Goal: Task Accomplishment & Management: Manage account settings

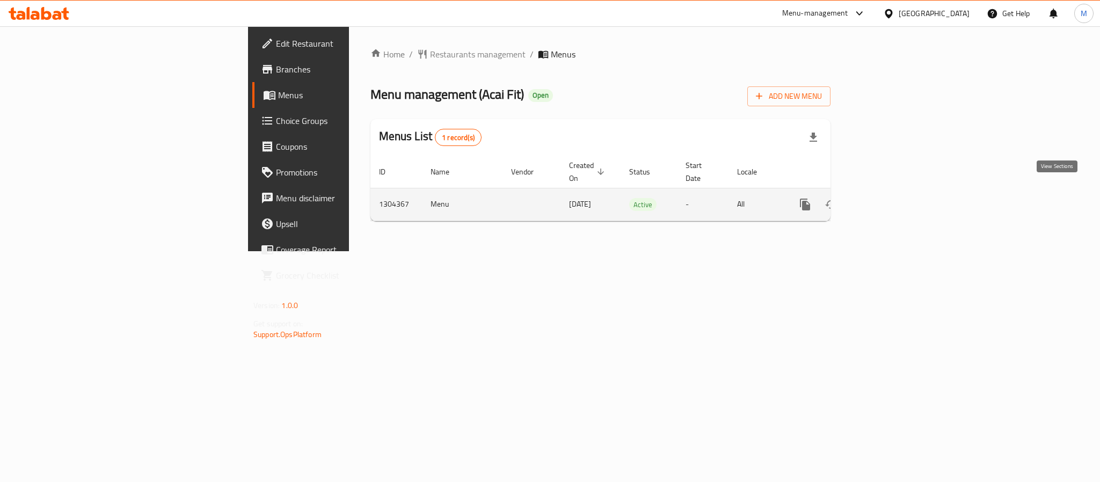
click at [887, 200] on icon "enhanced table" at bounding box center [883, 205] width 10 height 10
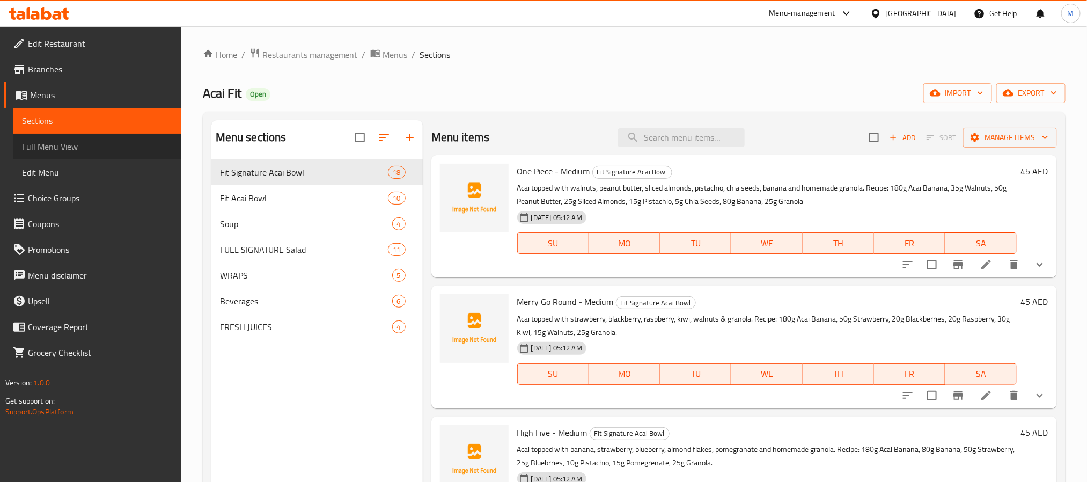
click at [76, 149] on span "Full Menu View" at bounding box center [97, 146] width 151 height 13
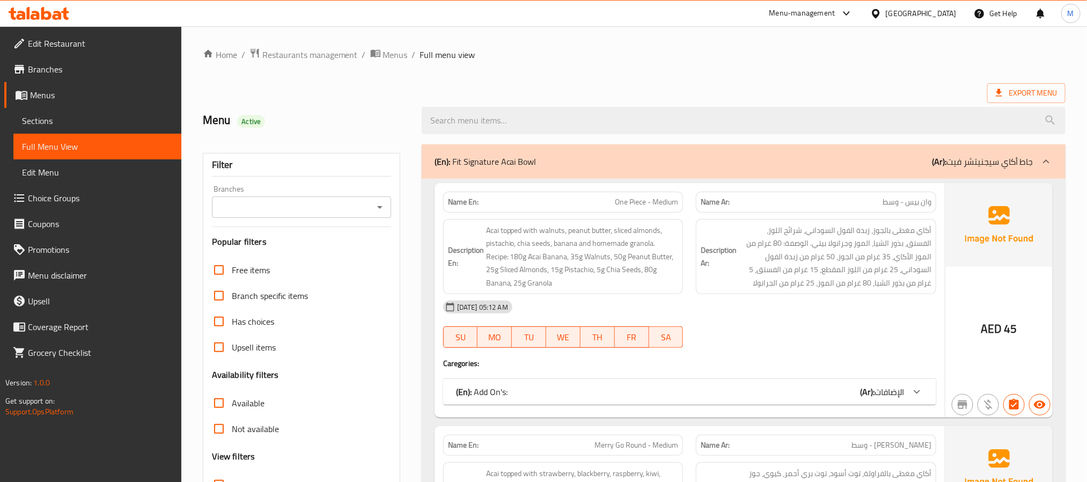
click at [763, 163] on div "(En): Fit Signature Acai Bowl (Ar): جاط أكاي سيجنيتشر فيت" at bounding box center [734, 161] width 599 height 13
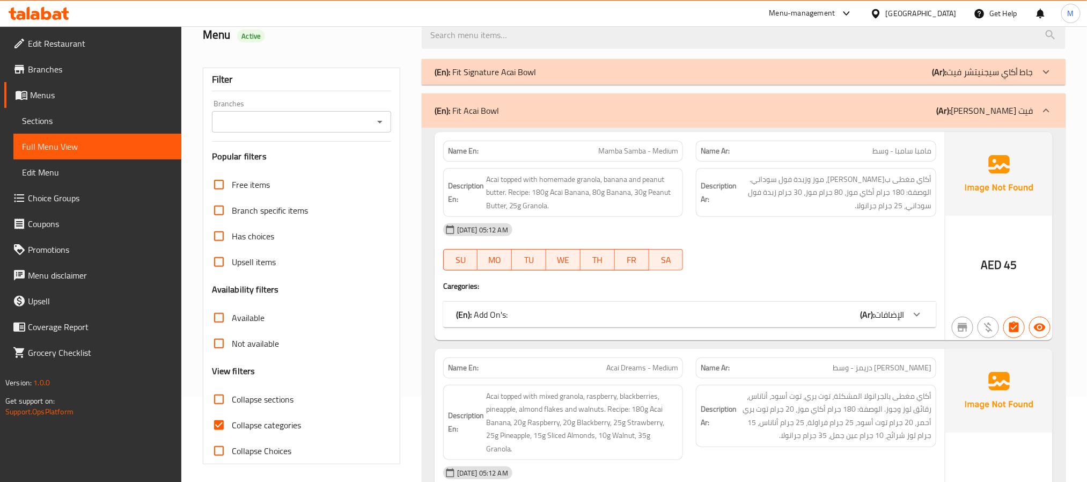
scroll to position [161, 0]
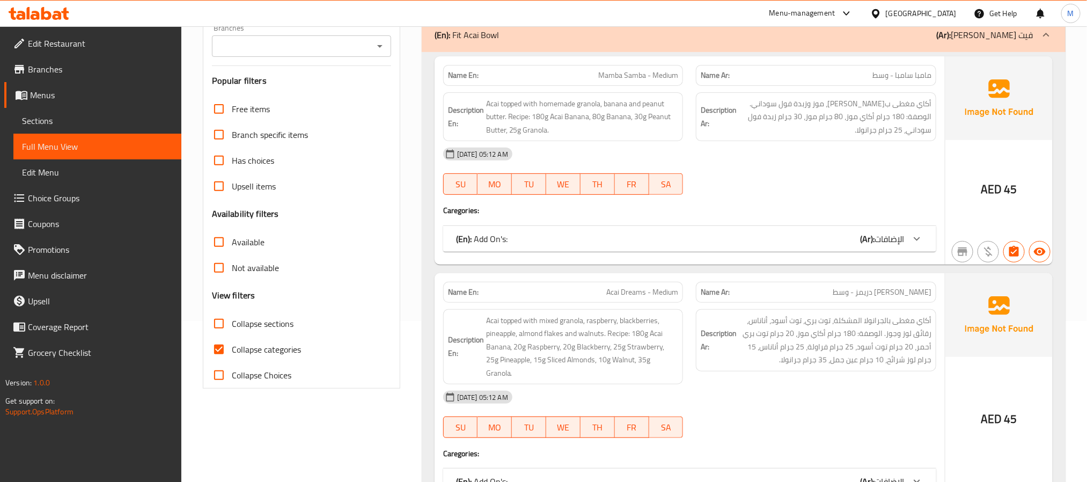
click at [269, 345] on span "Collapse categories" at bounding box center [266, 349] width 69 height 13
click at [232, 345] on input "Collapse categories" at bounding box center [219, 350] width 26 height 26
checkbox input "false"
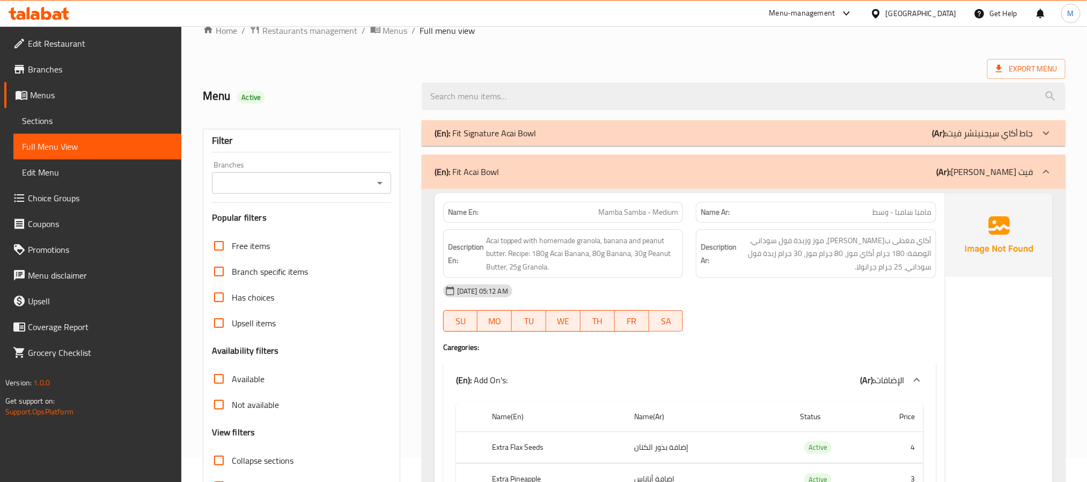
scroll to position [0, 0]
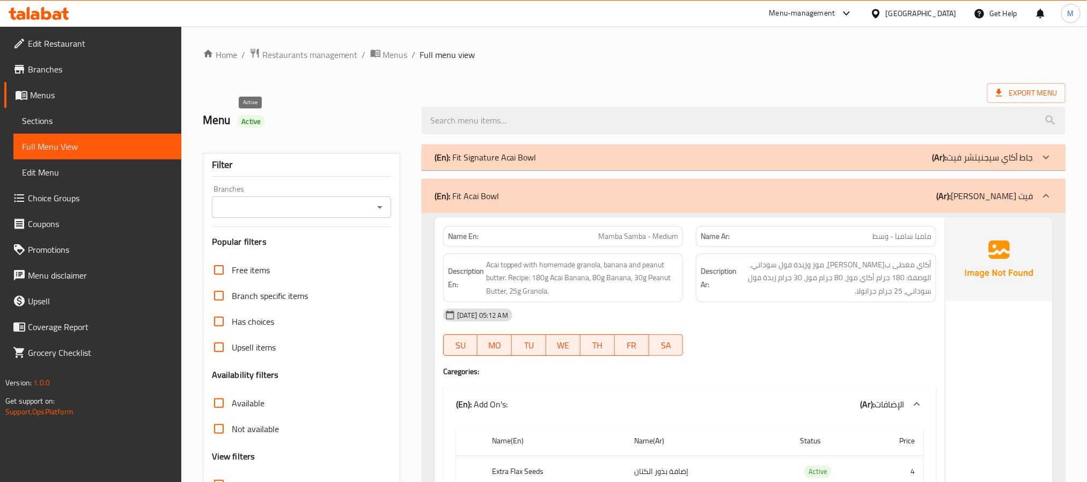
click at [253, 122] on span "Active" at bounding box center [251, 121] width 28 height 10
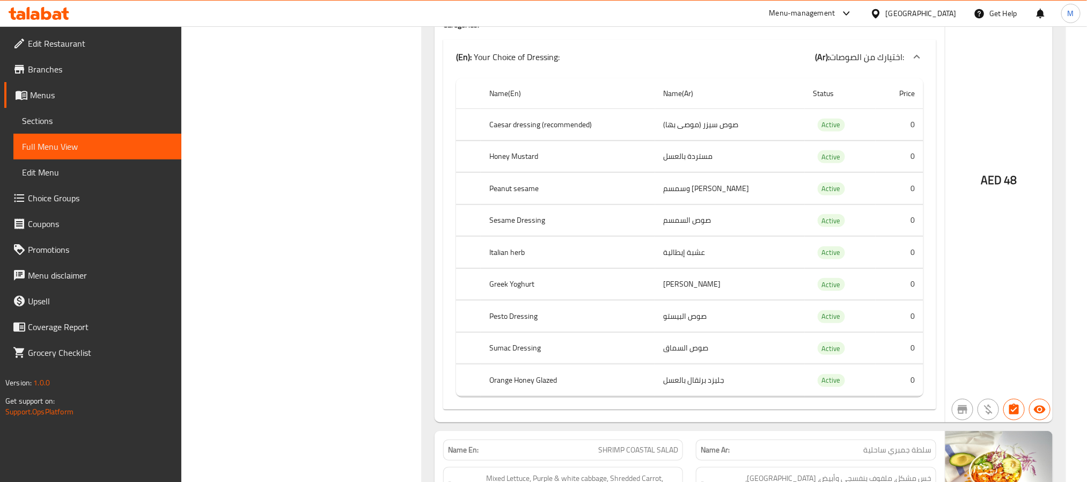
scroll to position [11111, 0]
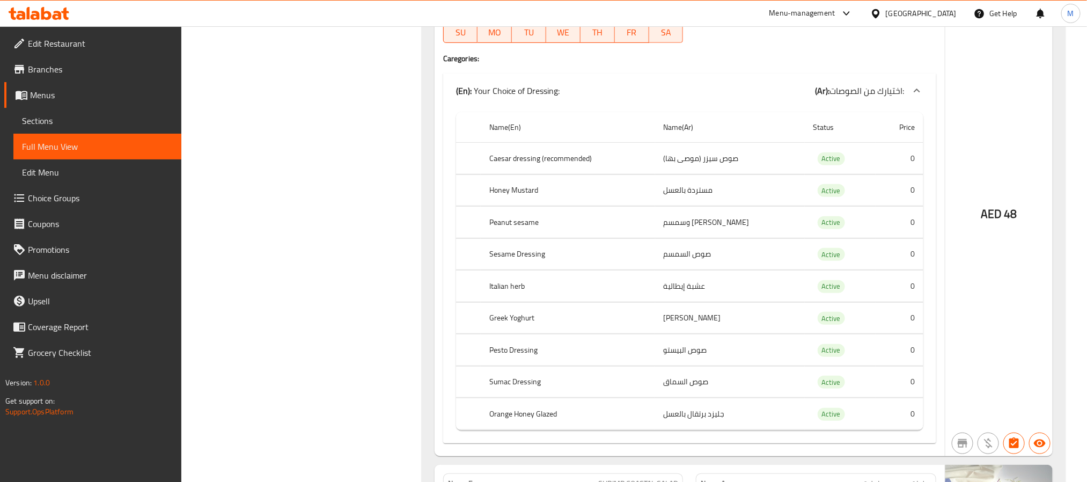
click at [115, 188] on link "Choice Groups" at bounding box center [92, 198] width 177 height 26
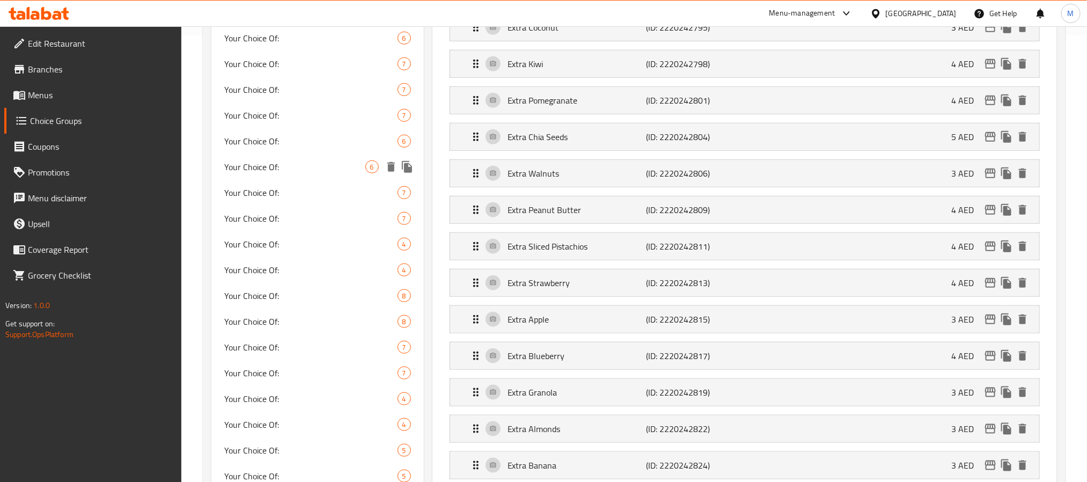
scroll to position [403, 0]
